Goal: Task Accomplishment & Management: Complete application form

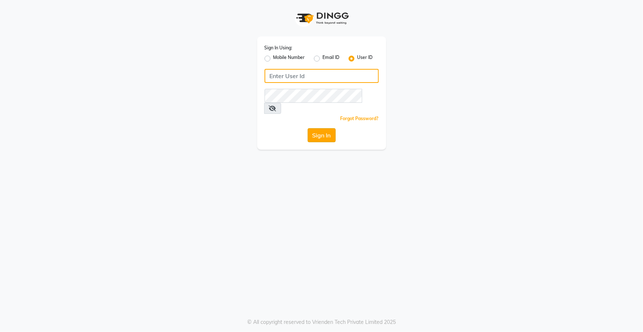
type input "top"
click at [320, 128] on button "Sign In" at bounding box center [321, 135] width 28 height 14
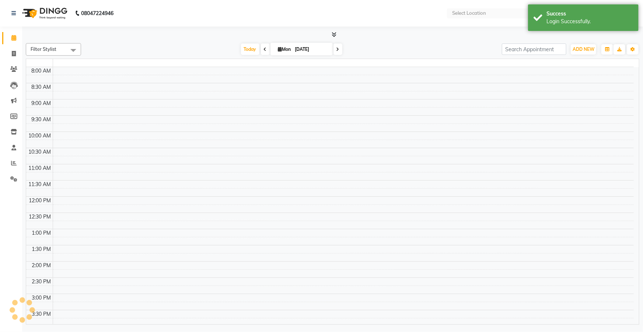
select select "en"
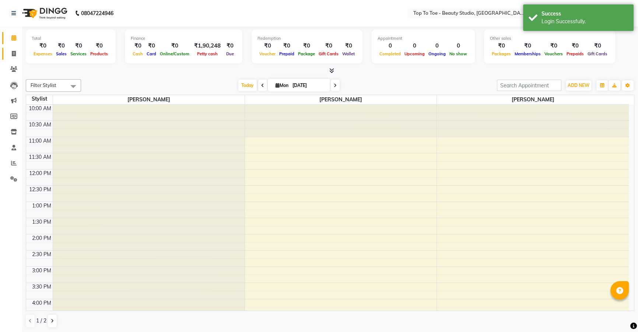
click at [13, 52] on icon at bounding box center [14, 54] width 4 height 6
select select "7233"
select select "service"
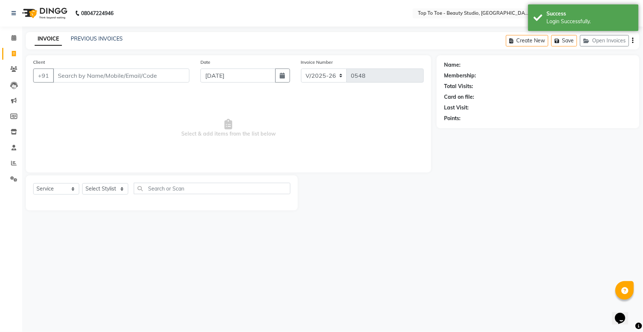
click at [92, 72] on input "Client" at bounding box center [121, 75] width 136 height 14
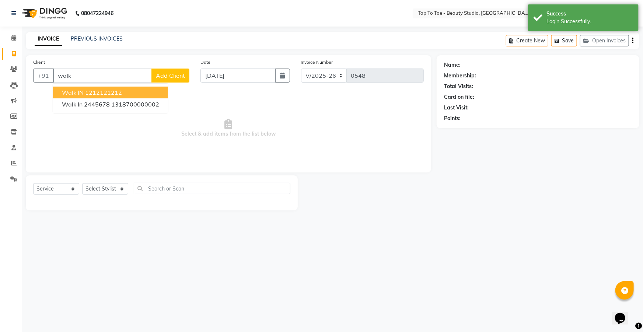
click at [94, 89] on ngb-highlight "1212121212" at bounding box center [103, 92] width 37 height 7
type input "1212121212"
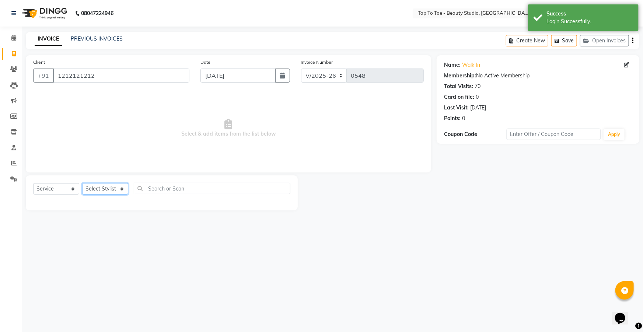
click at [99, 185] on select "Select Stylist [PERSON_NAME] [PERSON_NAME] [PERSON_NAME] [PERSON_NAME]" at bounding box center [105, 188] width 46 height 11
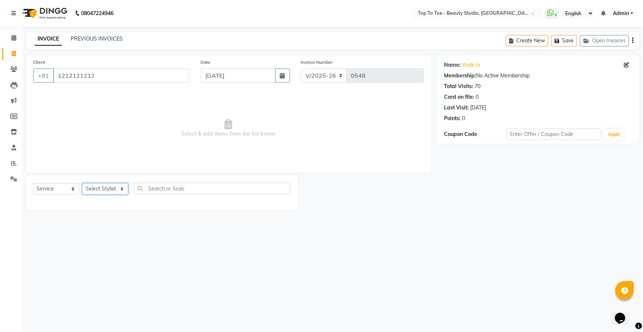
select select "62094"
click at [82, 183] on select "Select Stylist [PERSON_NAME] [PERSON_NAME] [PERSON_NAME] [PERSON_NAME]" at bounding box center [105, 188] width 46 height 11
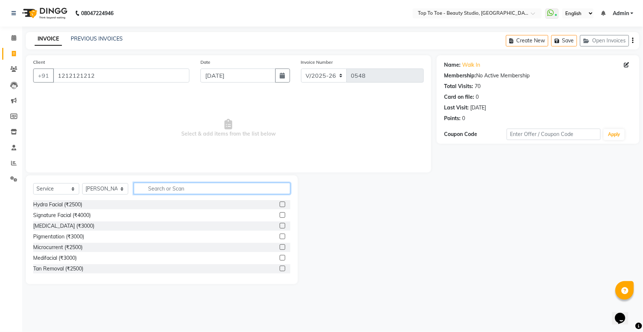
click at [155, 187] on input "text" at bounding box center [212, 188] width 157 height 11
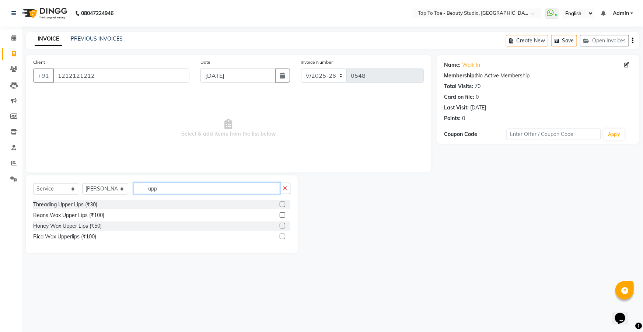
type input "upp"
click at [49, 209] on div "Threading Upper Lips (₹30)" at bounding box center [161, 204] width 257 height 9
click at [75, 203] on div "Threading Upper Lips (₹30)" at bounding box center [65, 205] width 64 height 8
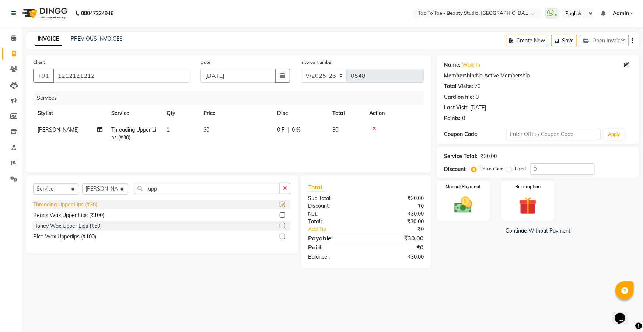
checkbox input "false"
click at [456, 208] on img at bounding box center [463, 204] width 30 height 21
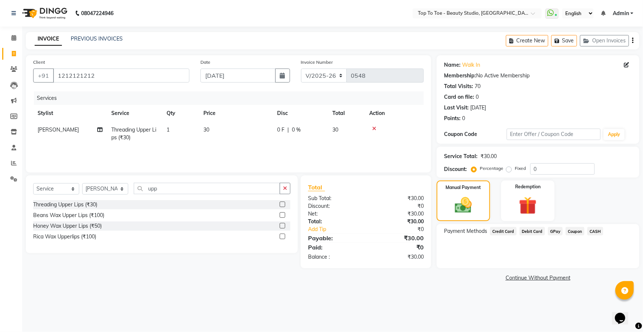
click at [555, 230] on span "GPay" at bounding box center [555, 231] width 15 height 8
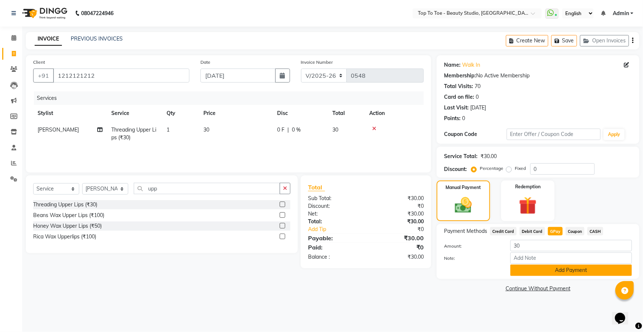
click at [543, 271] on button "Add Payment" at bounding box center [571, 269] width 122 height 11
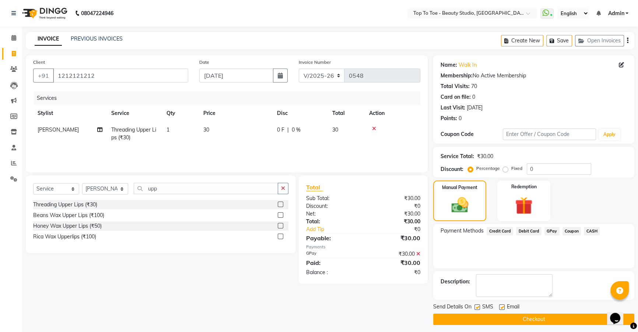
click at [476, 306] on label at bounding box center [477, 307] width 6 height 6
click at [476, 306] on input "checkbox" at bounding box center [476, 307] width 5 height 5
checkbox input "false"
click at [486, 315] on button "Checkout" at bounding box center [533, 318] width 201 height 11
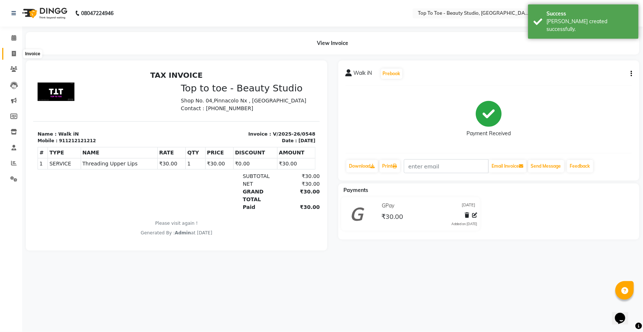
click at [12, 53] on icon at bounding box center [14, 54] width 4 height 6
select select "7233"
select select "service"
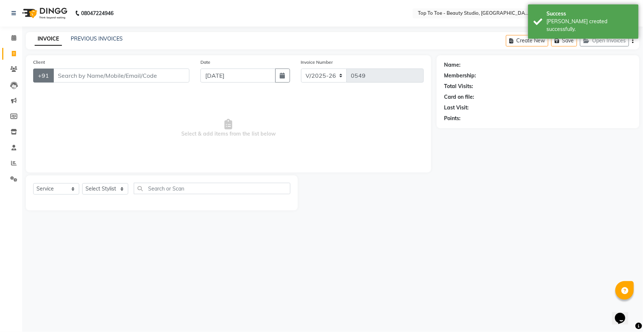
click at [50, 73] on button "+91" at bounding box center [43, 75] width 21 height 14
click at [59, 74] on input "Client" at bounding box center [121, 75] width 136 height 14
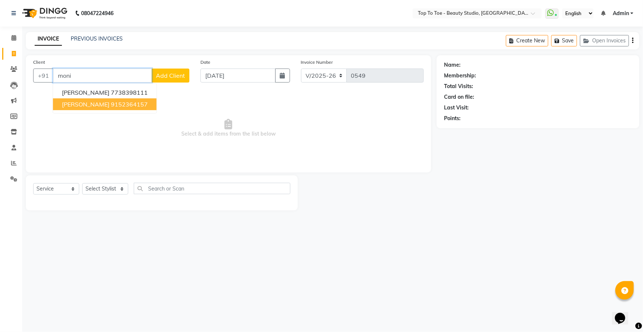
click at [87, 106] on span "[PERSON_NAME]" at bounding box center [86, 104] width 48 height 7
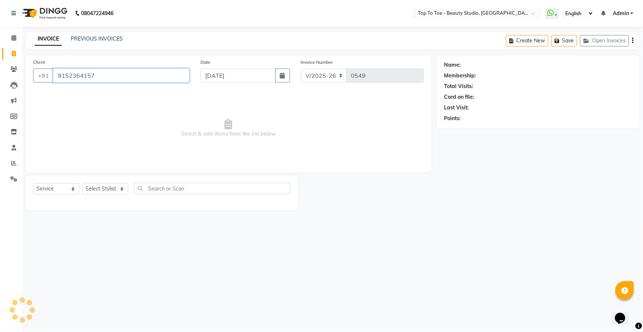
type input "9152364157"
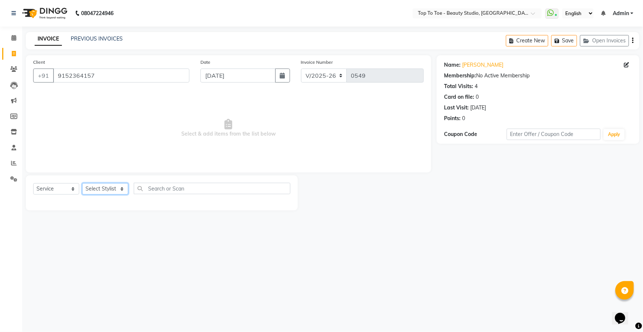
click at [96, 188] on select "Select Stylist [PERSON_NAME] [PERSON_NAME] [PERSON_NAME] [PERSON_NAME]" at bounding box center [105, 188] width 46 height 11
select select "62094"
click at [82, 183] on select "Select Stylist [PERSON_NAME] [PERSON_NAME] [PERSON_NAME] [PERSON_NAME]" at bounding box center [105, 188] width 46 height 11
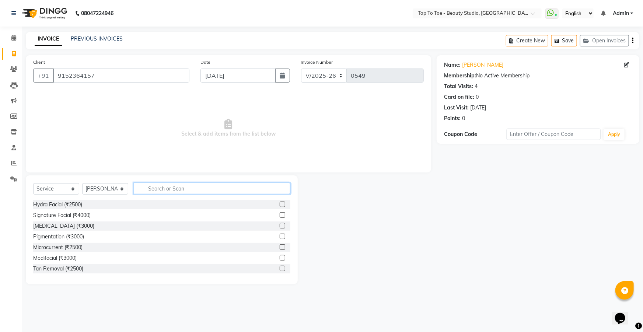
click at [156, 187] on input "text" at bounding box center [212, 188] width 157 height 11
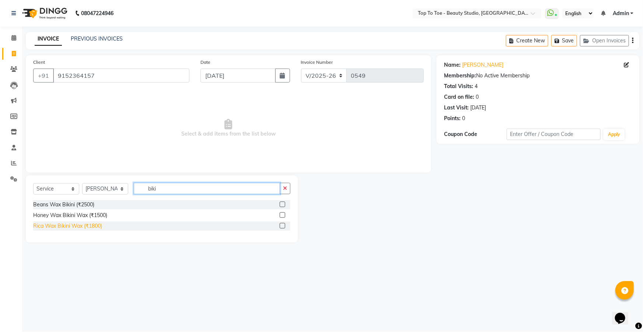
type input "biki"
click at [48, 224] on div "Rica Wax Bikini Wax (₹1800)" at bounding box center [67, 226] width 69 height 8
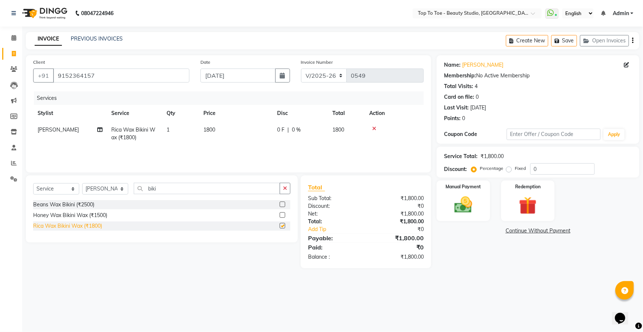
checkbox input "false"
click at [300, 130] on span "0 %" at bounding box center [296, 130] width 9 height 8
select select "62094"
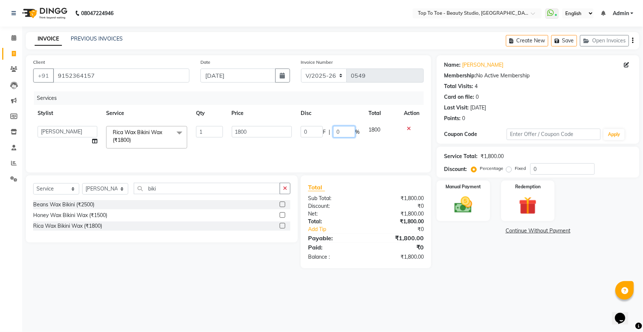
click at [346, 129] on input "0" at bounding box center [344, 131] width 22 height 11
type input "15"
click at [362, 228] on link "Add Tip" at bounding box center [339, 229] width 74 height 8
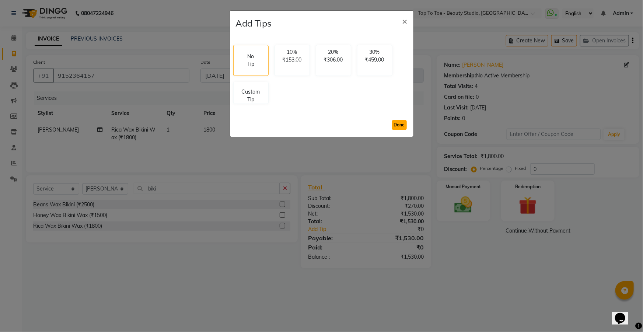
click at [395, 122] on button "Done" at bounding box center [399, 125] width 15 height 10
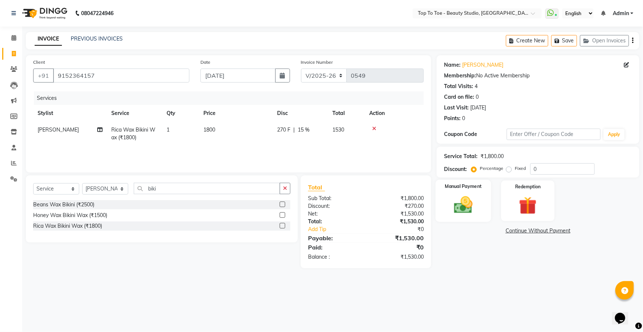
click at [459, 205] on img at bounding box center [463, 204] width 30 height 21
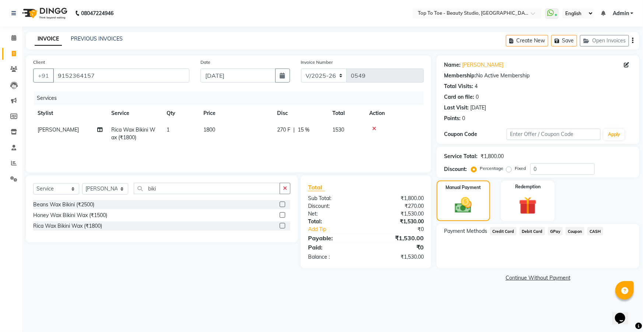
click at [555, 231] on span "GPay" at bounding box center [555, 231] width 15 height 8
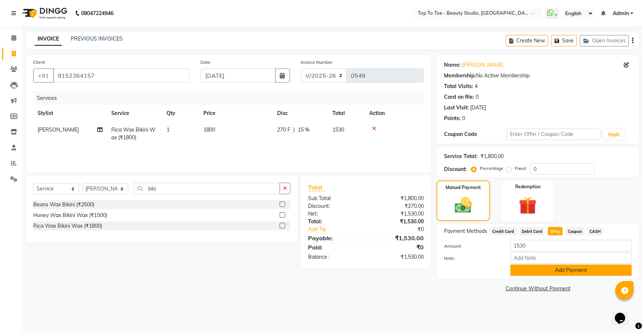
click at [553, 268] on button "Add Payment" at bounding box center [571, 269] width 122 height 11
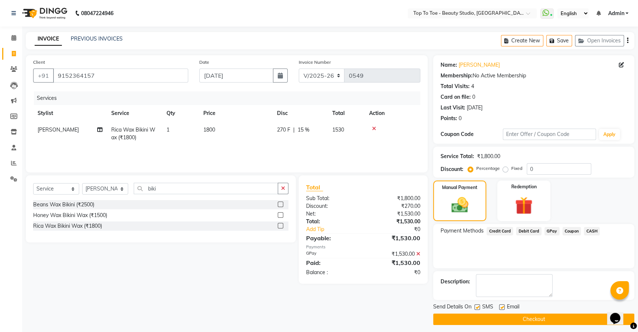
click at [478, 306] on label at bounding box center [477, 307] width 6 height 6
click at [478, 306] on input "checkbox" at bounding box center [476, 307] width 5 height 5
checkbox input "false"
click at [484, 316] on button "Checkout" at bounding box center [533, 318] width 201 height 11
